Goal: Book appointment/travel/reservation

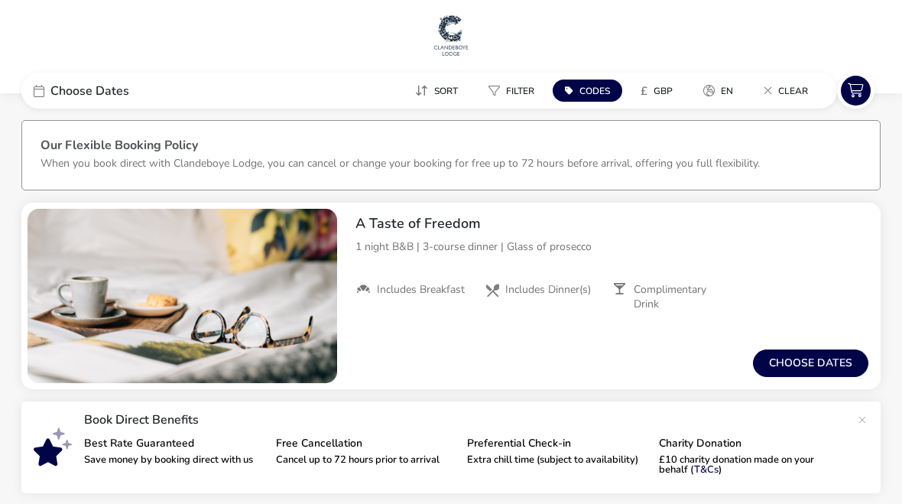
click at [812, 361] on button "Choose dates" at bounding box center [810, 363] width 115 height 28
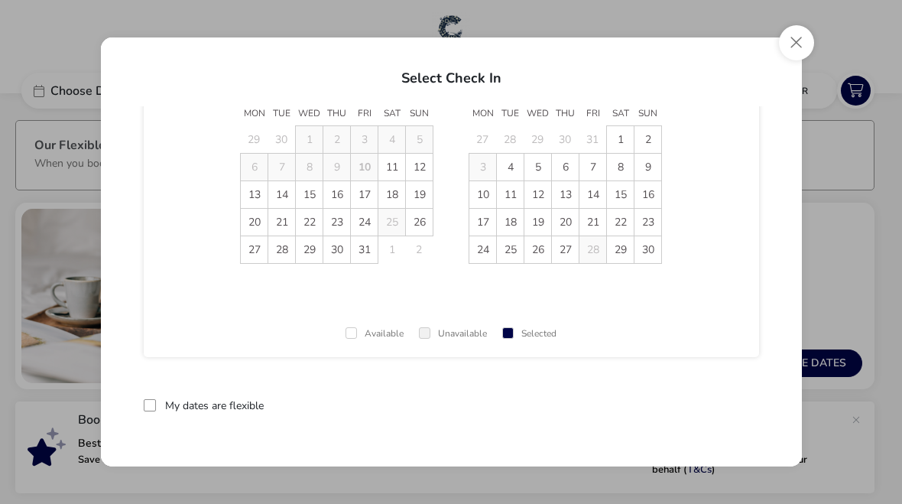
scroll to position [77, 0]
click at [150, 410] on div at bounding box center [150, 405] width 12 height 12
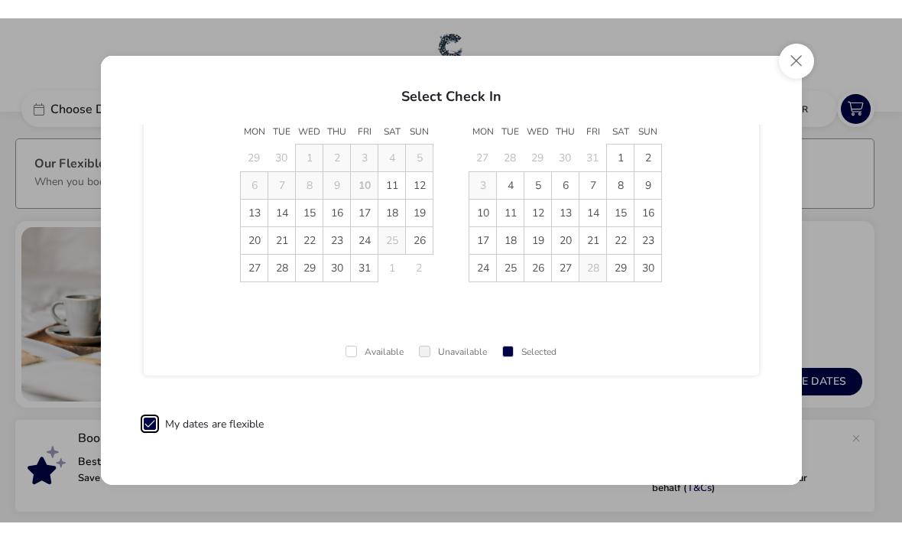
scroll to position [8, 8]
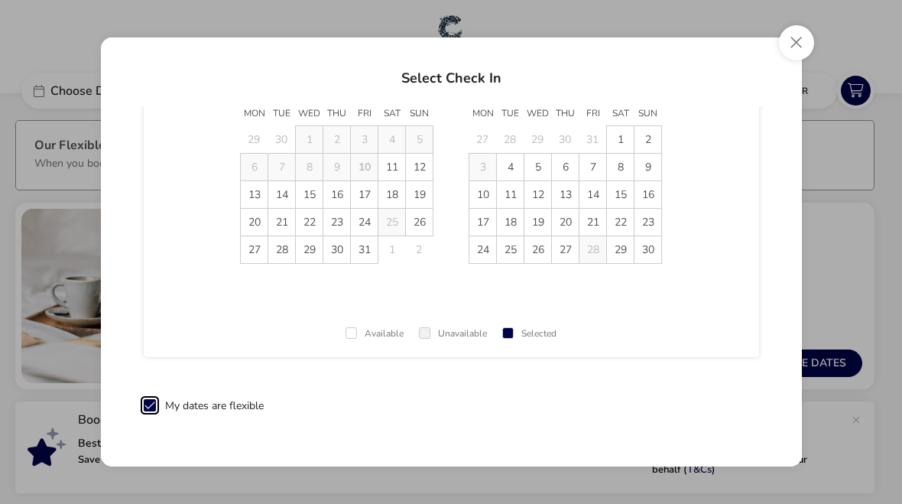
click at [340, 251] on span "30" at bounding box center [336, 249] width 27 height 27
click at [735, 402] on button "reset" at bounding box center [729, 406] width 60 height 36
click at [339, 251] on span "30" at bounding box center [336, 249] width 27 height 27
click at [837, 369] on div "Select Check Out [DATE] Mon Tue Wed Thu Fri Sat Sun 29 30 1 2 3 4 5 6 7 8 9 10 …" at bounding box center [451, 252] width 902 height 504
click at [796, 52] on button "Close" at bounding box center [796, 42] width 35 height 35
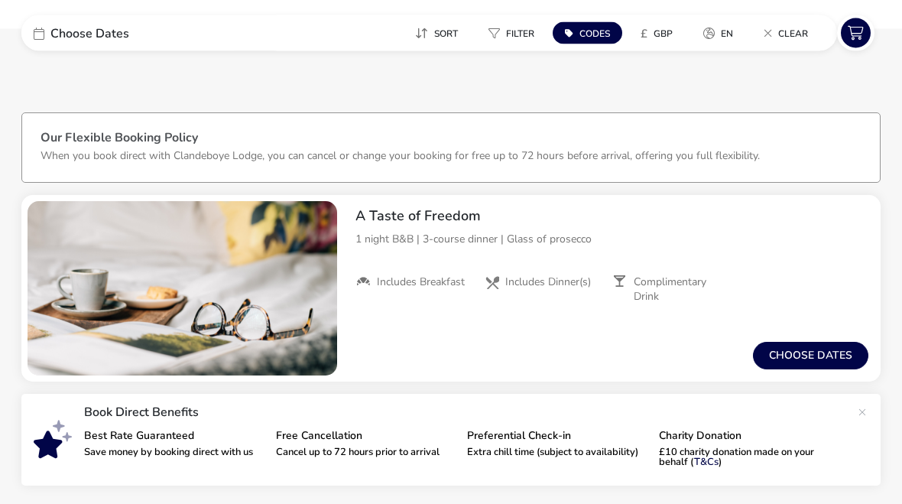
scroll to position [0, 0]
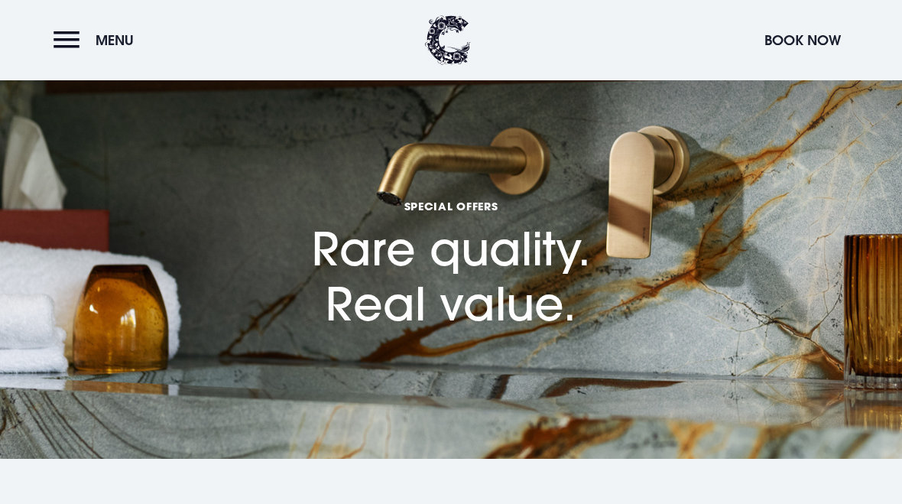
scroll to position [654, 0]
